Goal: Task Accomplishment & Management: Use online tool/utility

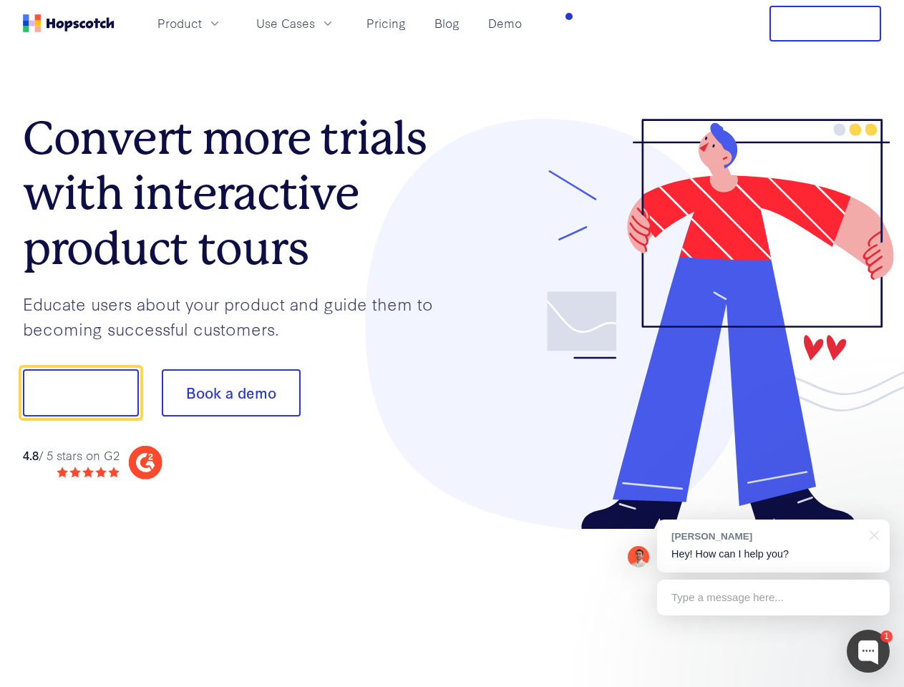
click at [452, 344] on div at bounding box center [667, 325] width 430 height 412
click at [202, 23] on span "Product" at bounding box center [180, 23] width 44 height 18
click at [315, 23] on span "Use Cases" at bounding box center [285, 23] width 59 height 18
click at [825, 24] on button "Free Trial" at bounding box center [826, 24] width 112 height 36
click at [80, 393] on button "Show me!" at bounding box center [81, 392] width 116 height 47
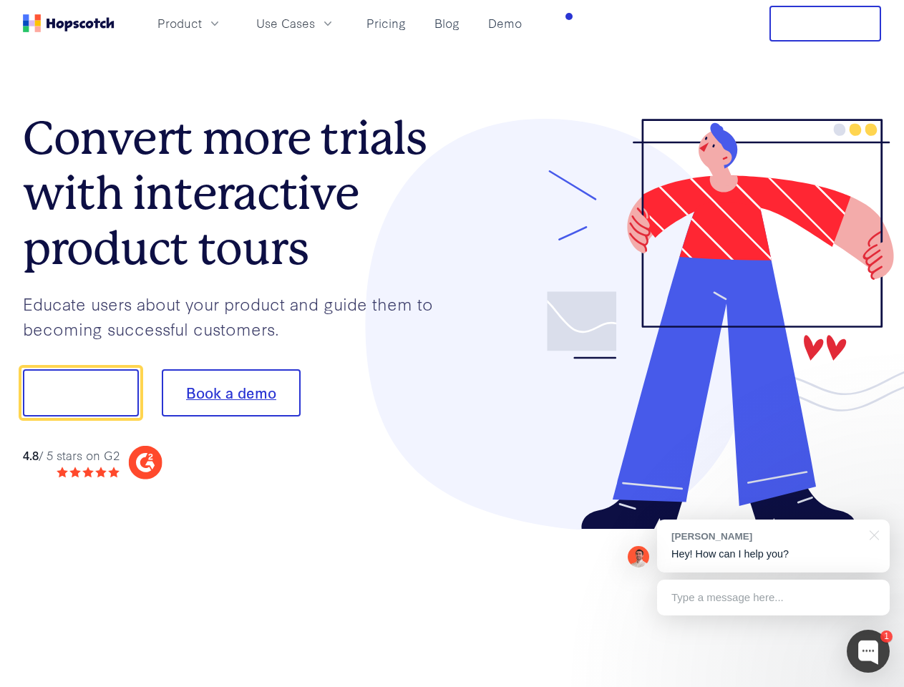
click at [231, 393] on button "Book a demo" at bounding box center [231, 392] width 139 height 47
click at [868, 651] on div at bounding box center [868, 651] width 43 height 43
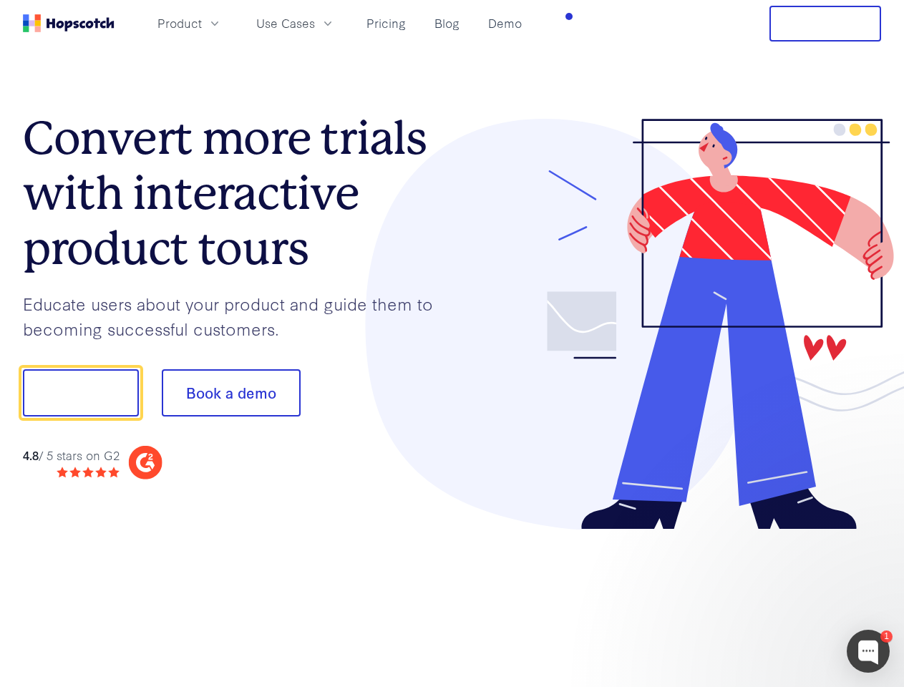
click at [773, 687] on div "1 [PERSON_NAME] Hey! How can I help you? Type a message here... Free live chat …" at bounding box center [452, 687] width 904 height 0
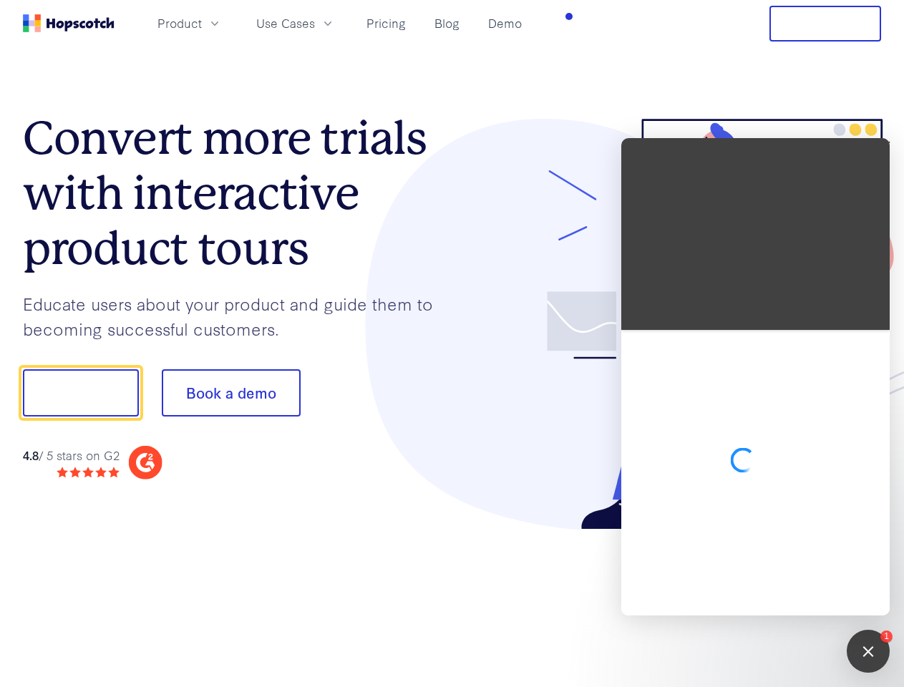
click at [872, 534] on div at bounding box center [755, 473] width 268 height 286
click at [773, 598] on div at bounding box center [755, 473] width 268 height 286
